Goal: Task Accomplishment & Management: Complete application form

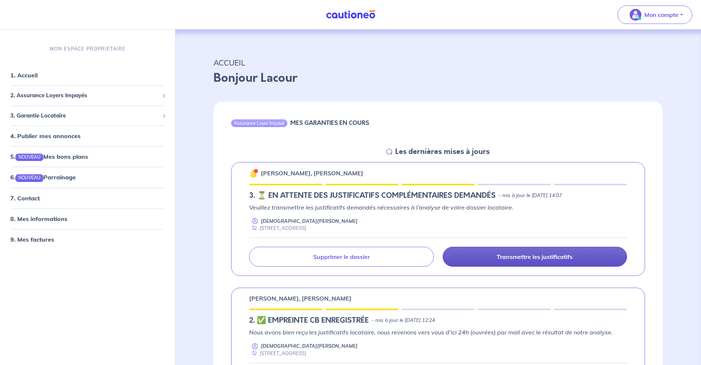
click at [521, 256] on p "Transmettre les justificatifs" at bounding box center [535, 256] width 76 height 7
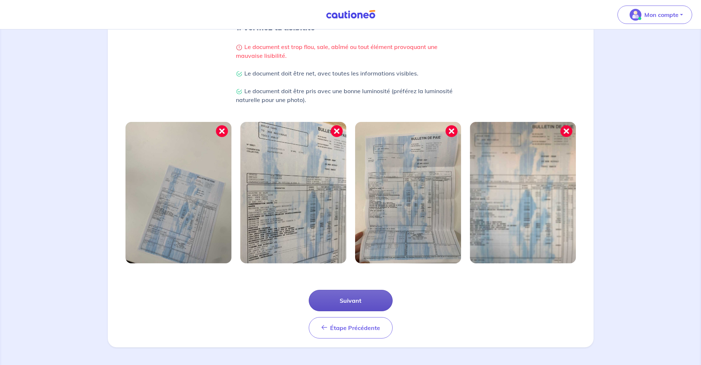
click at [378, 298] on button "Suivant" at bounding box center [351, 300] width 84 height 21
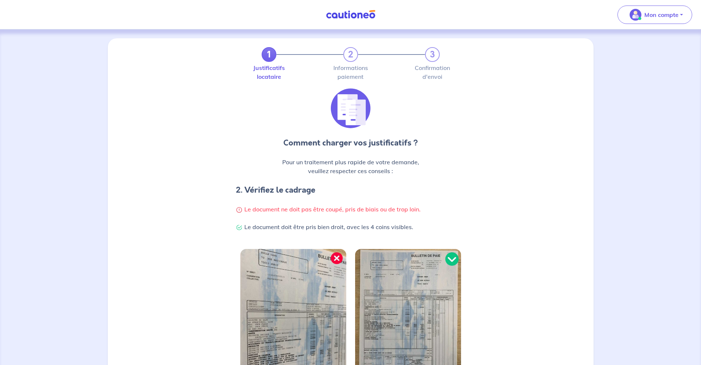
scroll to position [127, 0]
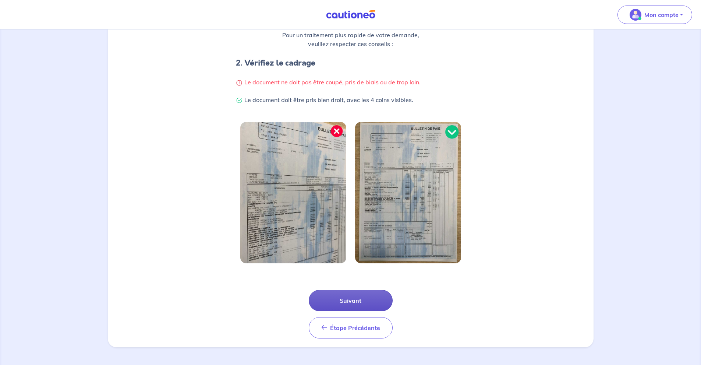
click at [374, 292] on button "Suivant" at bounding box center [351, 300] width 84 height 21
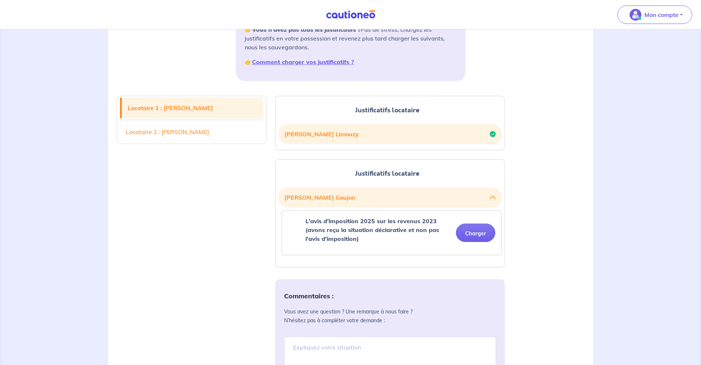
scroll to position [78, 0]
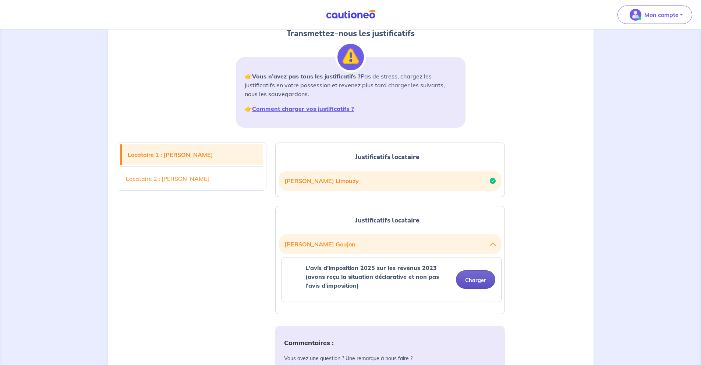
click at [477, 277] on button "Charger" at bounding box center [475, 279] width 39 height 18
click at [468, 276] on button "Charger" at bounding box center [475, 279] width 39 height 18
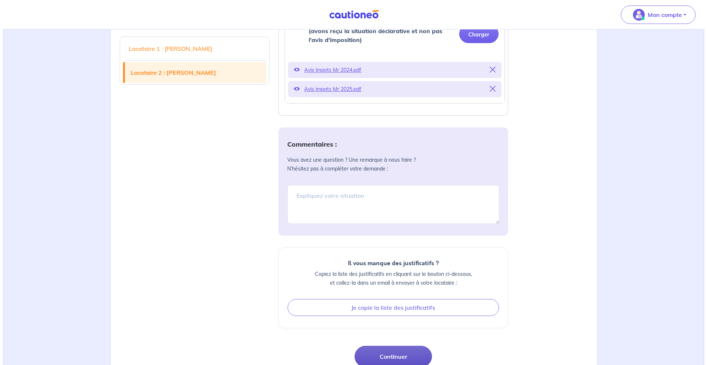
scroll to position [368, 0]
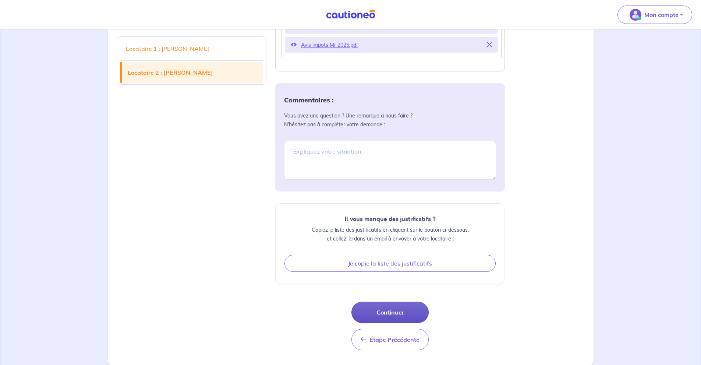
click at [411, 311] on button "Continuer" at bounding box center [389, 311] width 77 height 21
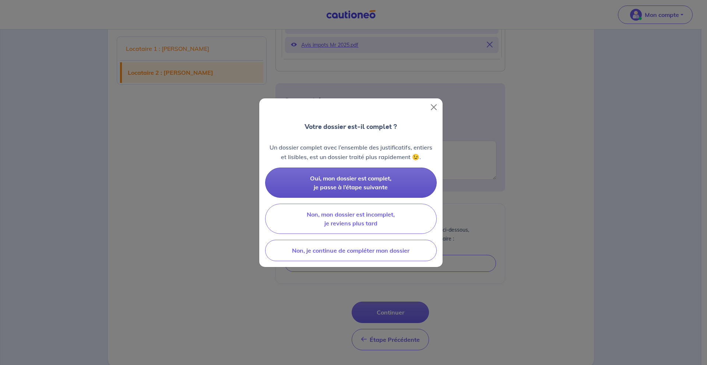
click at [385, 178] on span "Oui, mon dossier est complet, je passe à l’étape suivante" at bounding box center [350, 182] width 81 height 16
